Goal: Navigation & Orientation: Find specific page/section

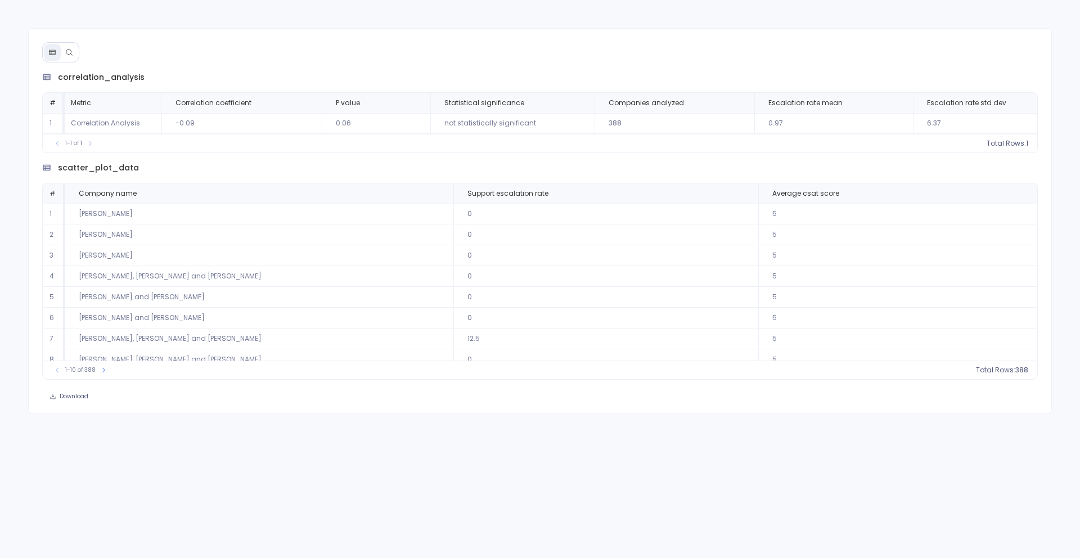
scroll to position [0, 8]
click at [301, 137] on div "1-1 of 1 Total Rows: 1" at bounding box center [540, 143] width 995 height 19
click at [93, 147] on icon at bounding box center [90, 143] width 7 height 7
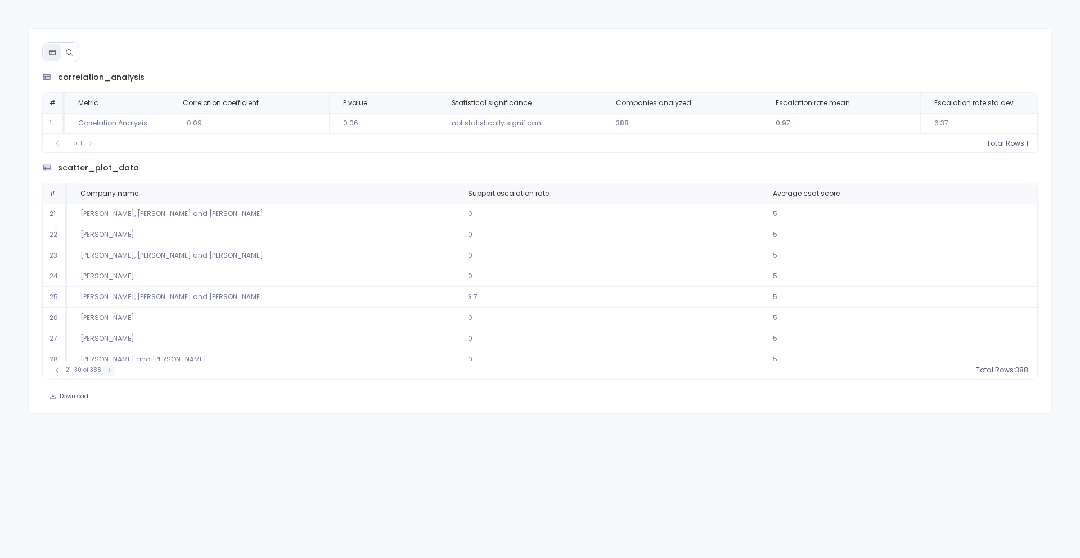
click at [96, 149] on button at bounding box center [89, 143] width 11 height 11
click at [101, 149] on div "51-60 of 388" at bounding box center [73, 143] width 55 height 11
click at [96, 149] on button at bounding box center [89, 143] width 11 height 11
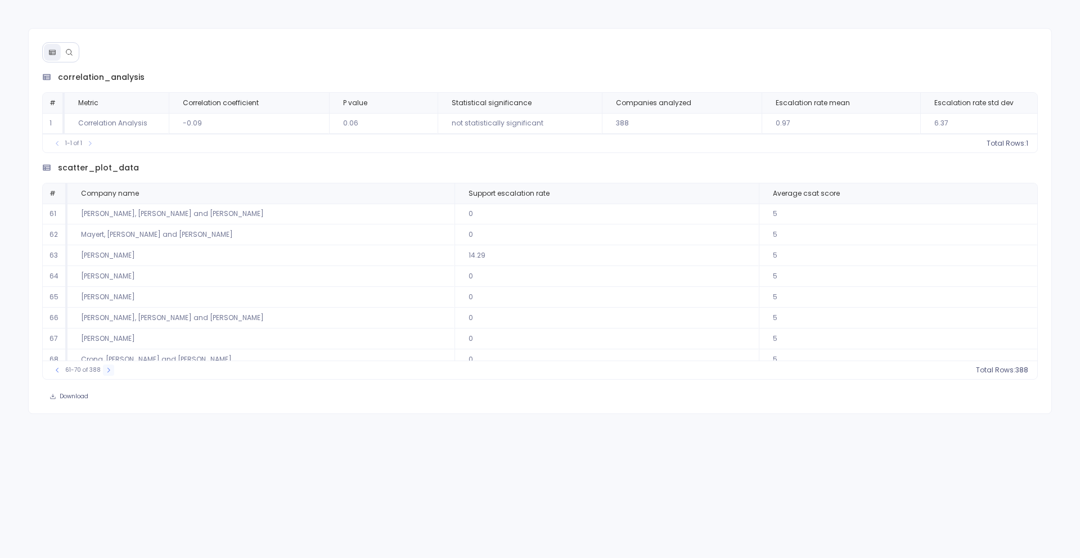
click at [96, 149] on button at bounding box center [89, 143] width 11 height 11
click at [93, 147] on icon at bounding box center [90, 143] width 7 height 7
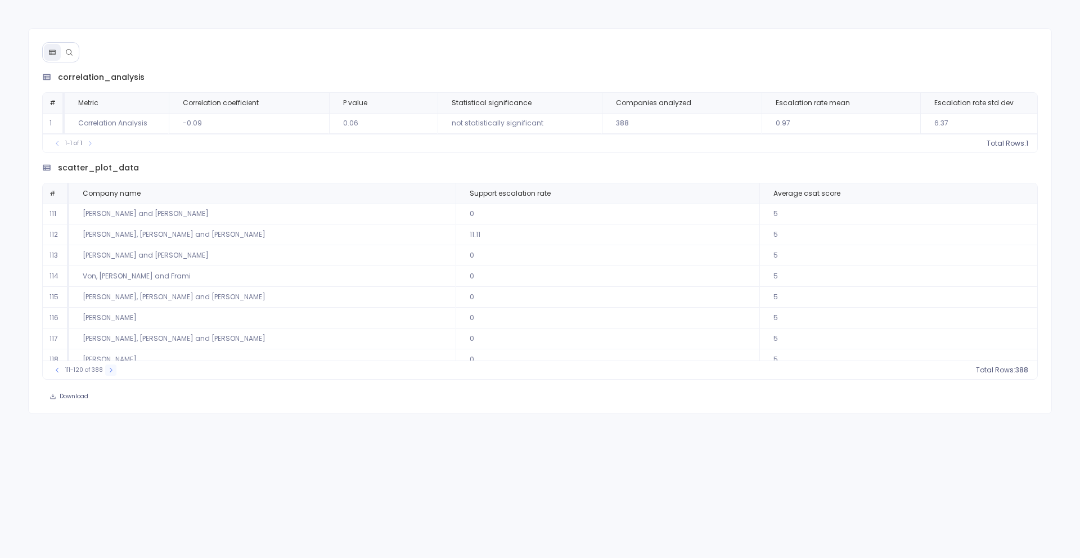
click at [96, 149] on button at bounding box center [89, 143] width 11 height 11
click at [93, 147] on icon at bounding box center [90, 143] width 7 height 7
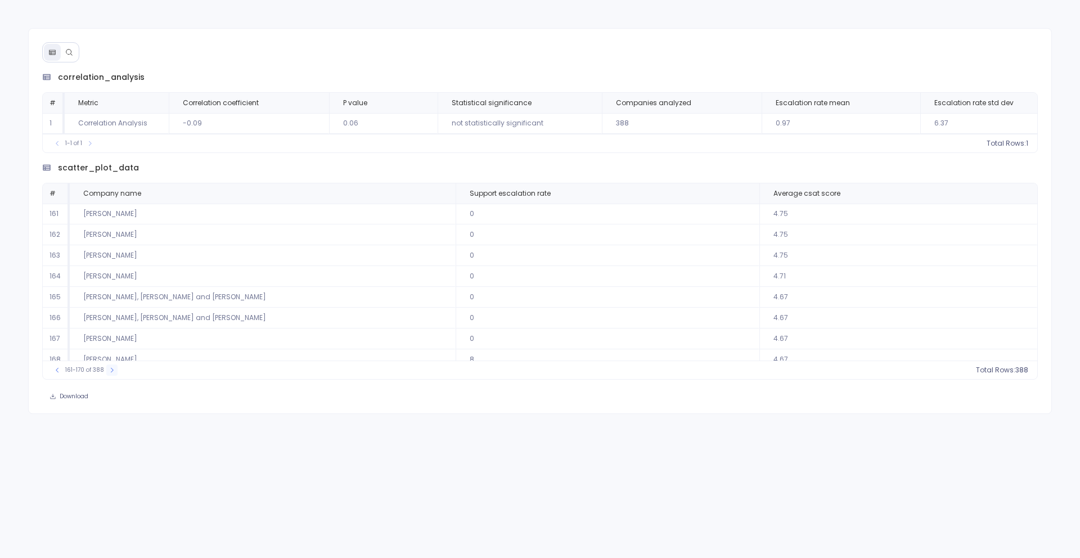
click at [93, 147] on icon at bounding box center [90, 143] width 7 height 7
click at [59, 147] on icon at bounding box center [57, 143] width 7 height 7
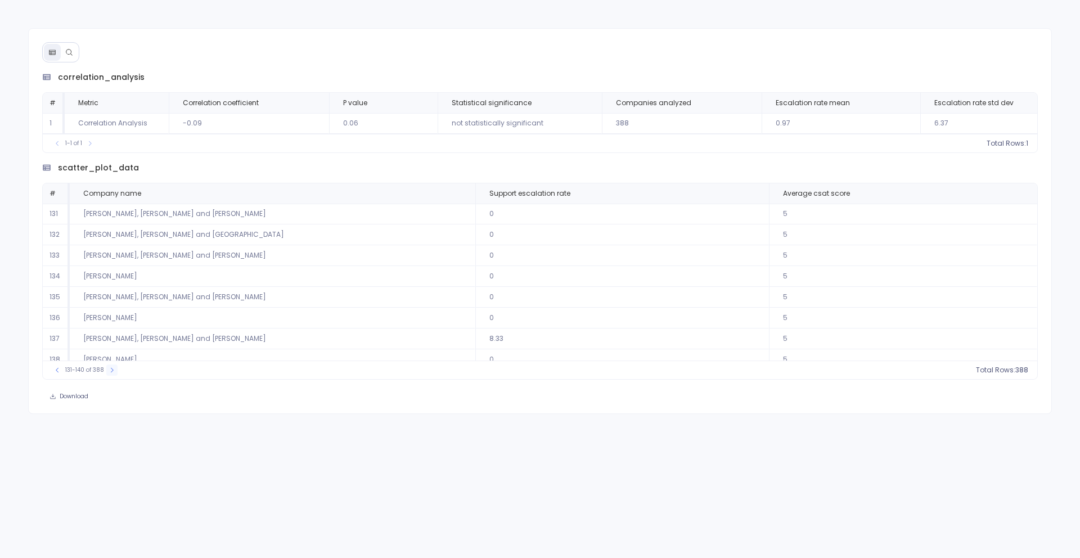
click at [93, 147] on icon at bounding box center [90, 143] width 7 height 7
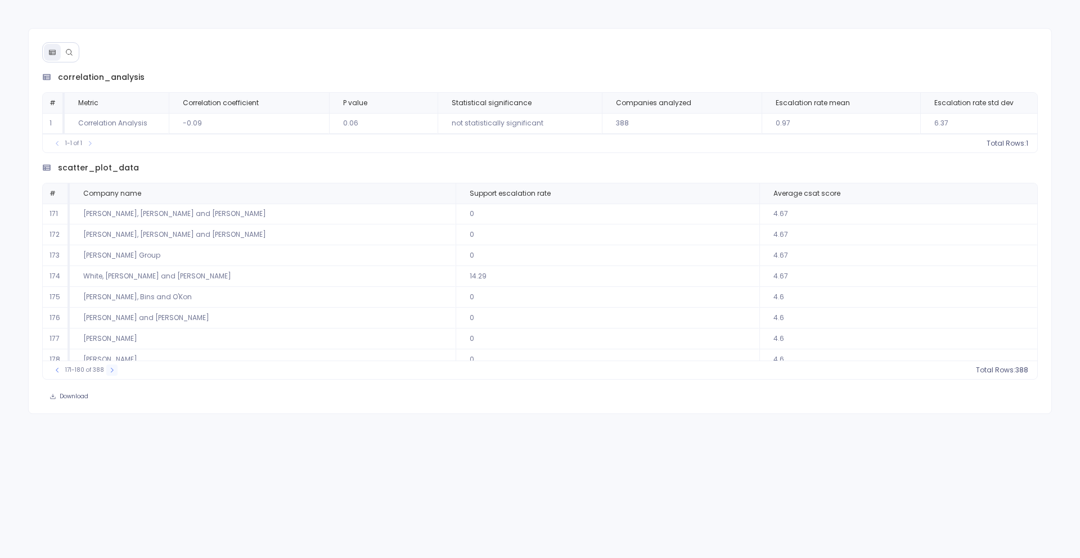
click at [93, 147] on icon at bounding box center [90, 143] width 7 height 7
click at [96, 149] on button at bounding box center [89, 143] width 11 height 11
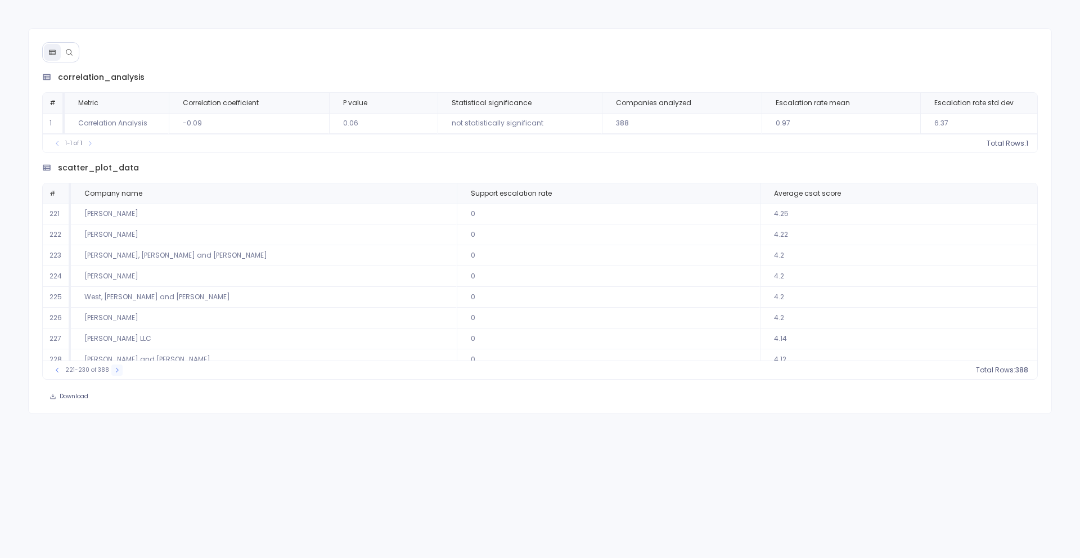
click at [96, 149] on button at bounding box center [89, 143] width 11 height 11
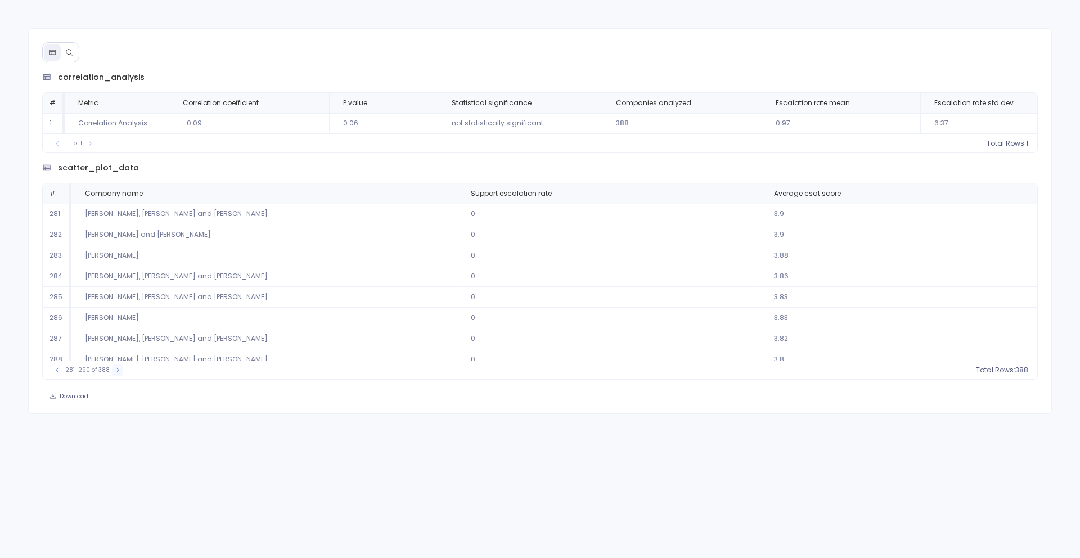
click at [96, 149] on button at bounding box center [89, 143] width 11 height 11
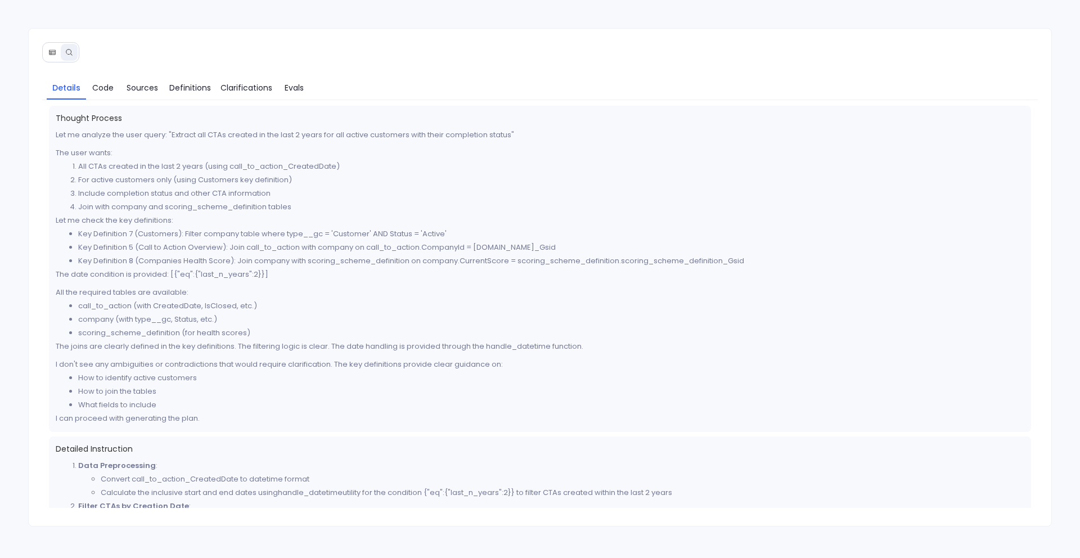
scroll to position [450, 0]
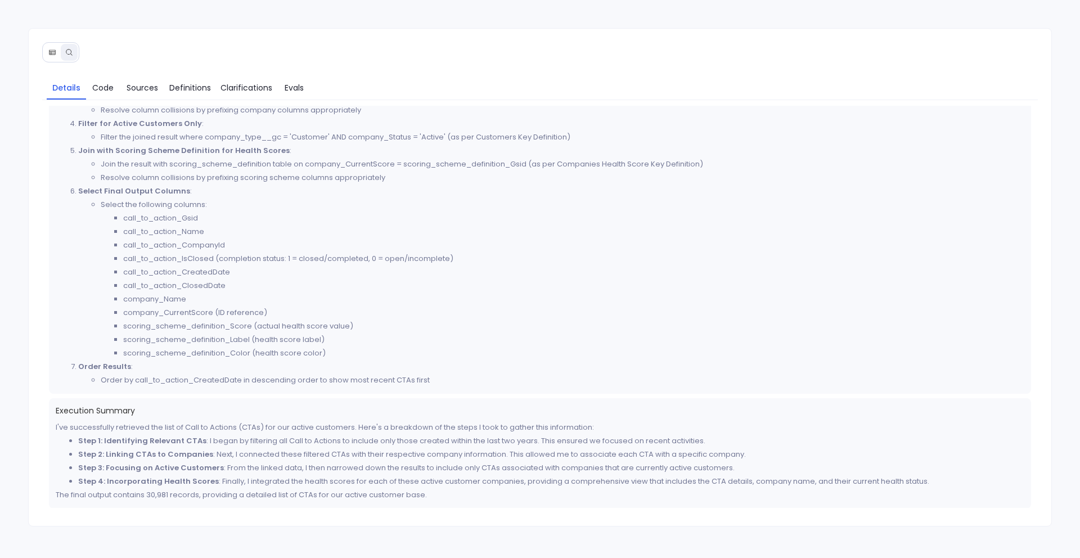
click at [53, 46] on button at bounding box center [52, 52] width 17 height 17
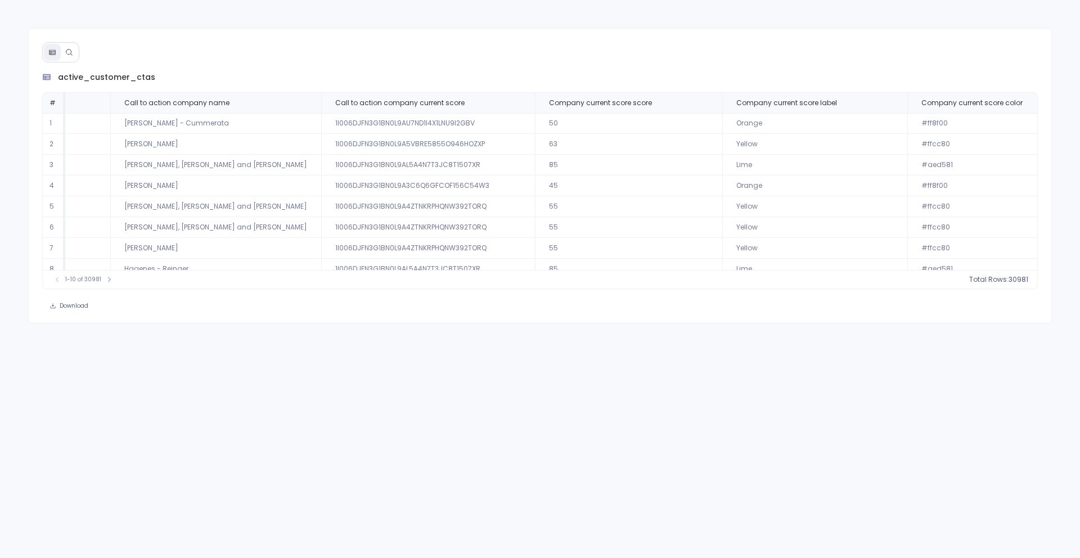
scroll to position [0, 1086]
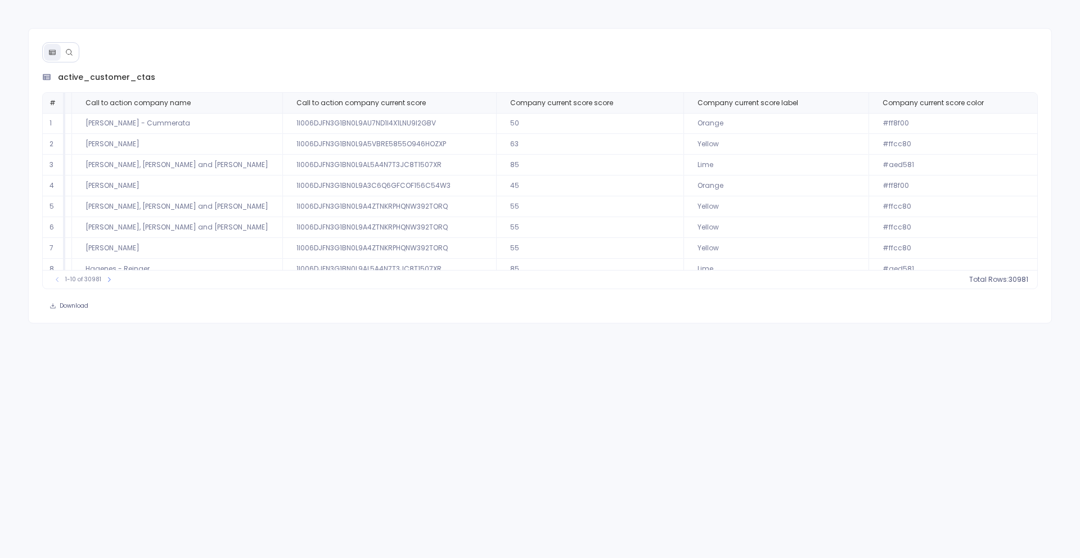
click at [66, 54] on icon at bounding box center [69, 52] width 8 height 8
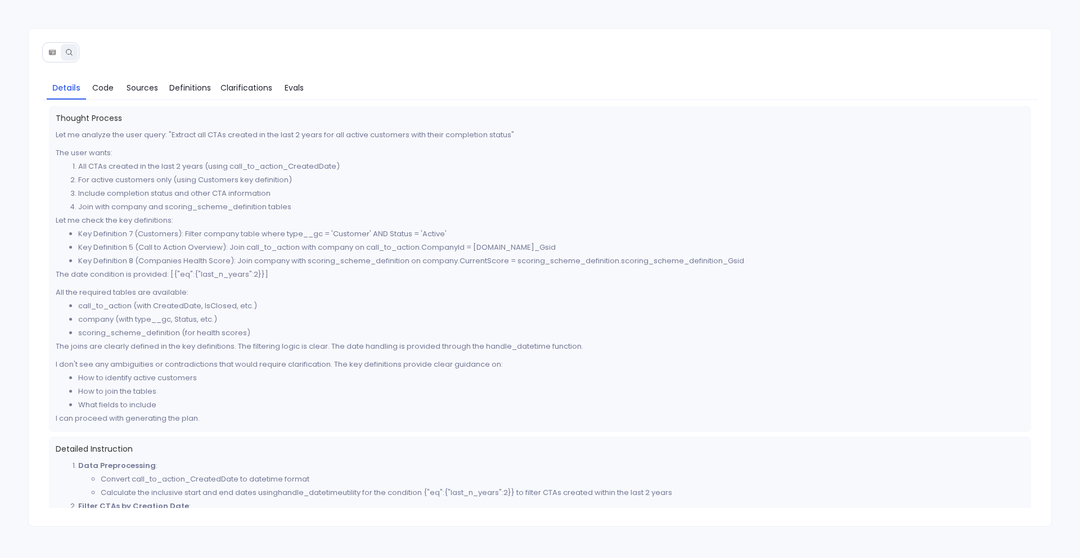
click at [48, 50] on icon at bounding box center [52, 52] width 8 height 8
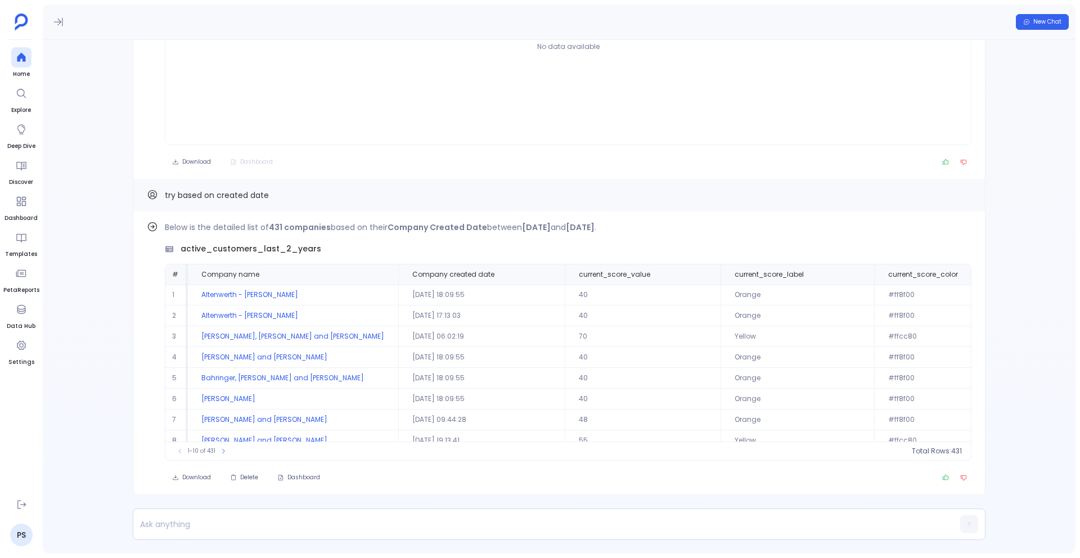
scroll to position [0, 468]
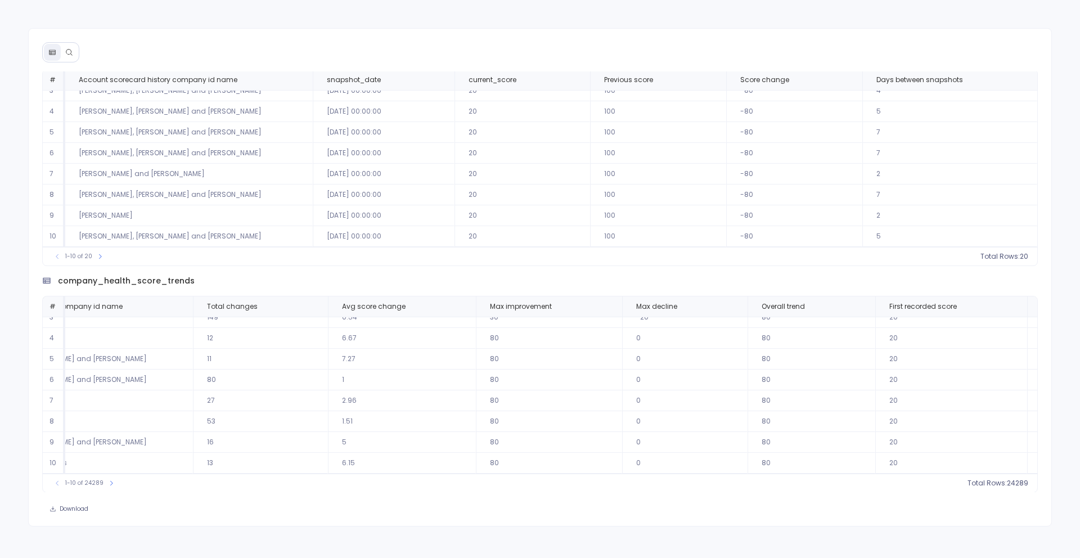
scroll to position [54, 0]
